Goal: Find specific page/section: Find specific page/section

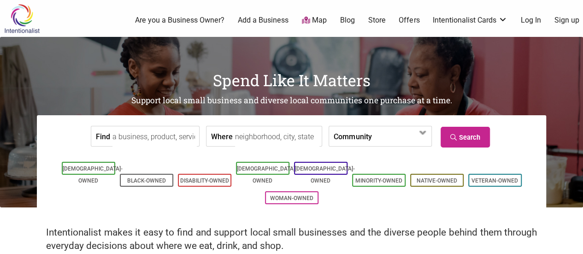
click at [263, 136] on input "Where" at bounding box center [277, 136] width 84 height 21
type input "98103"
click at [378, 141] on span at bounding box center [398, 137] width 40 height 16
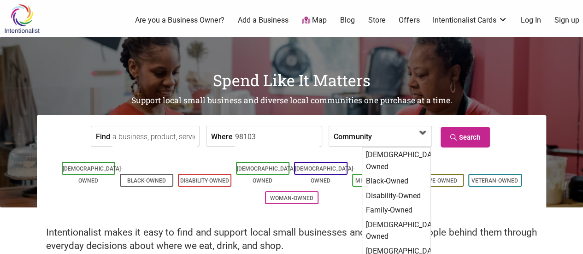
click at [378, 141] on span at bounding box center [398, 137] width 40 height 16
click at [471, 131] on link "Search" at bounding box center [465, 137] width 49 height 21
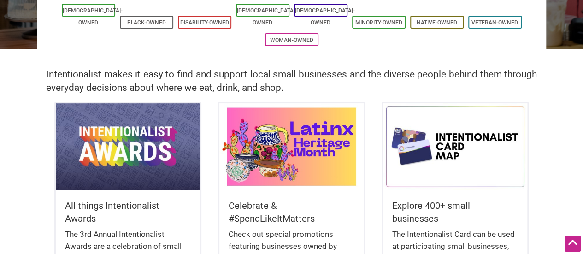
scroll to position [49, 0]
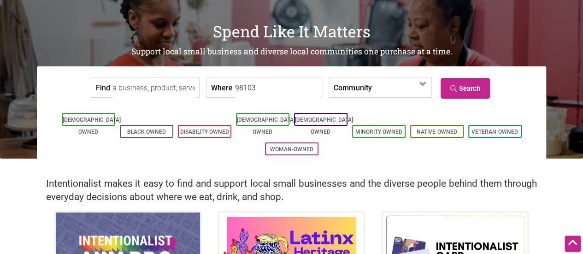
drag, startPoint x: 248, startPoint y: 90, endPoint x: 240, endPoint y: 89, distance: 7.4
click at [240, 89] on input "98103" at bounding box center [277, 87] width 84 height 21
type input "p"
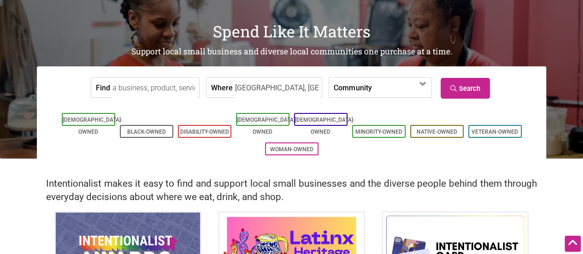
type input "seattle, wa"
click at [475, 93] on link "Search" at bounding box center [465, 88] width 49 height 21
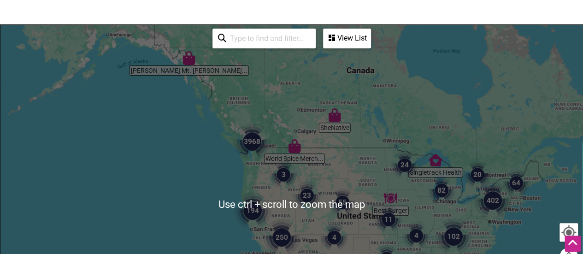
scroll to position [115, 0]
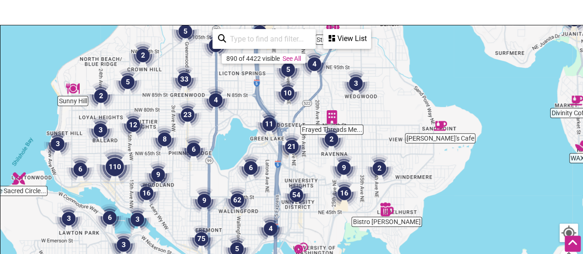
click at [341, 191] on img "16" at bounding box center [344, 193] width 35 height 35
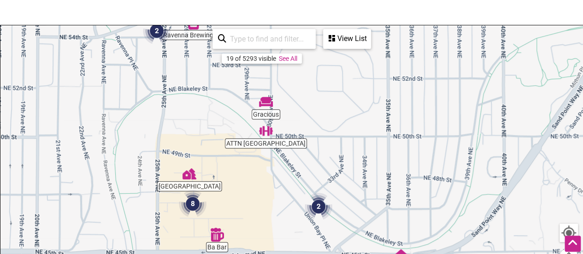
click at [198, 202] on img "8" at bounding box center [192, 203] width 35 height 35
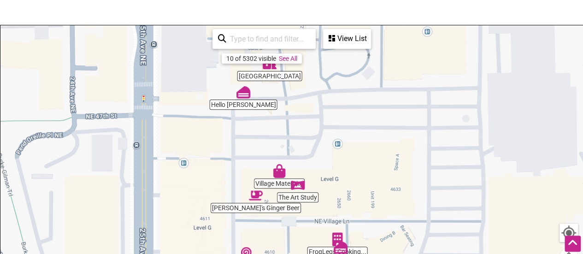
drag, startPoint x: 341, startPoint y: 164, endPoint x: 333, endPoint y: 135, distance: 30.2
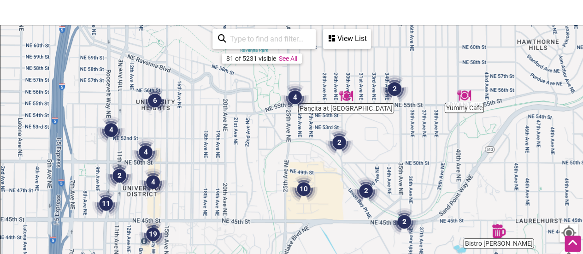
drag, startPoint x: 144, startPoint y: 101, endPoint x: 239, endPoint y: 177, distance: 121.7
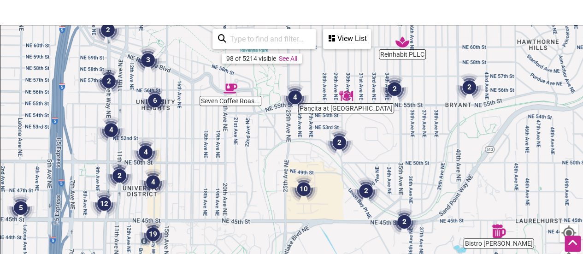
click at [110, 80] on img "2" at bounding box center [108, 81] width 35 height 35
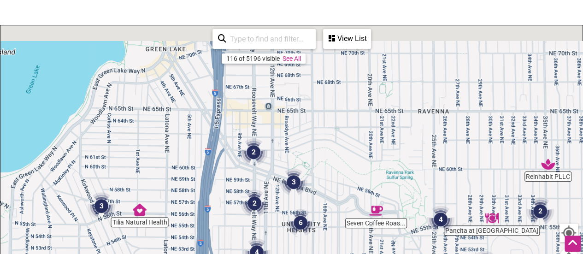
drag, startPoint x: 107, startPoint y: 85, endPoint x: 195, endPoint y: 197, distance: 142.3
click at [195, 197] on div "To navigate, press the arrow keys." at bounding box center [291, 204] width 583 height 359
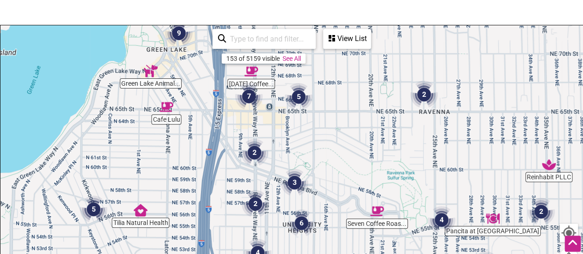
click at [181, 36] on img "9" at bounding box center [178, 33] width 35 height 35
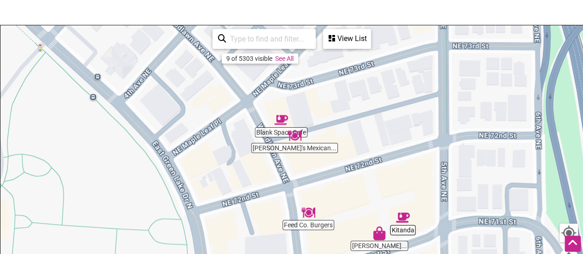
drag, startPoint x: 312, startPoint y: 100, endPoint x: 313, endPoint y: 186, distance: 85.8
click at [313, 186] on div "To navigate, press the arrow keys." at bounding box center [291, 204] width 583 height 359
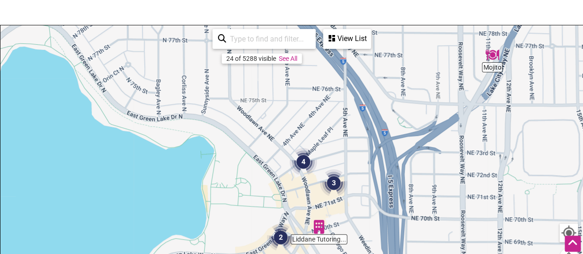
click at [285, 37] on input "search" at bounding box center [268, 39] width 84 height 18
click at [345, 36] on div "View List" at bounding box center [347, 39] width 46 height 18
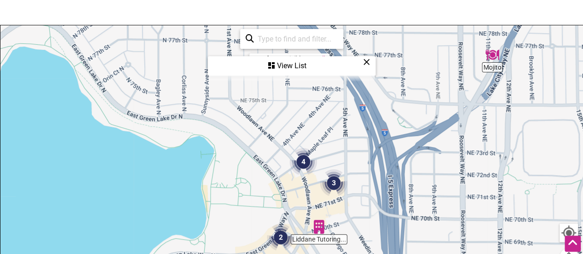
click at [291, 65] on div "View List" at bounding box center [292, 66] width 166 height 18
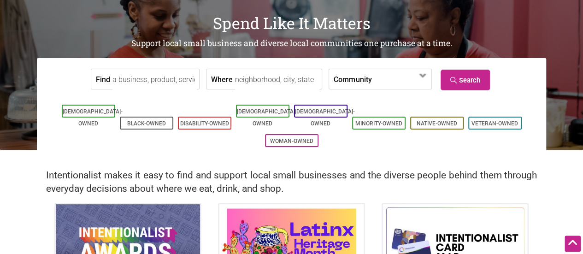
scroll to position [57, 0]
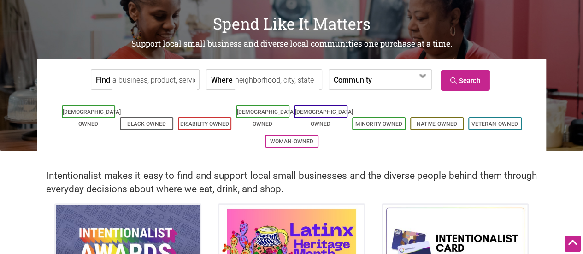
click at [128, 79] on input "Find" at bounding box center [155, 80] width 84 height 21
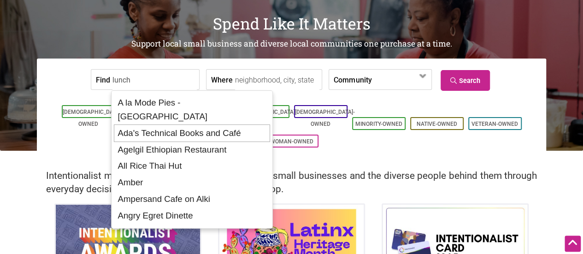
scroll to position [0, 0]
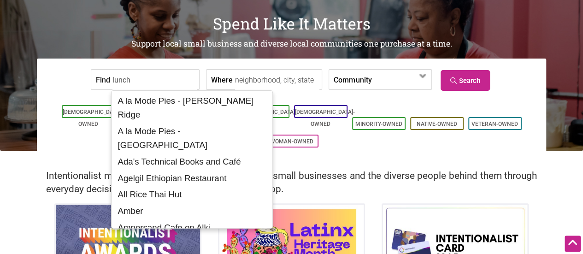
click at [161, 65] on div "Find lunch Where Community [DEMOGRAPHIC_DATA]-Owned Black-Owned Disability-Owne…" at bounding box center [292, 109] width 510 height 101
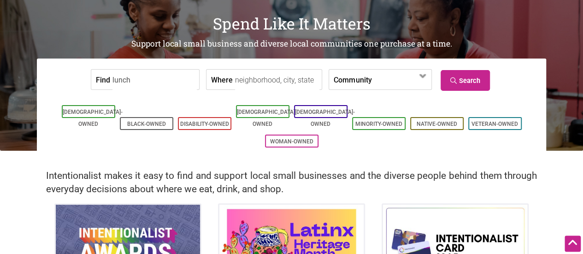
click at [142, 86] on input "lunch" at bounding box center [155, 80] width 84 height 21
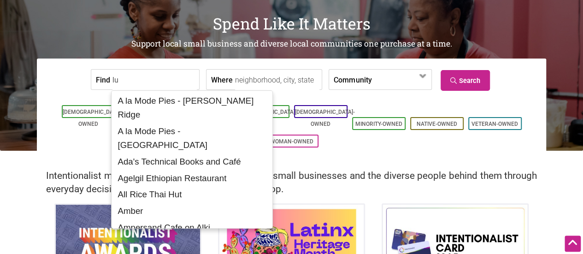
type input "l"
